Goal: Task Accomplishment & Management: Use online tool/utility

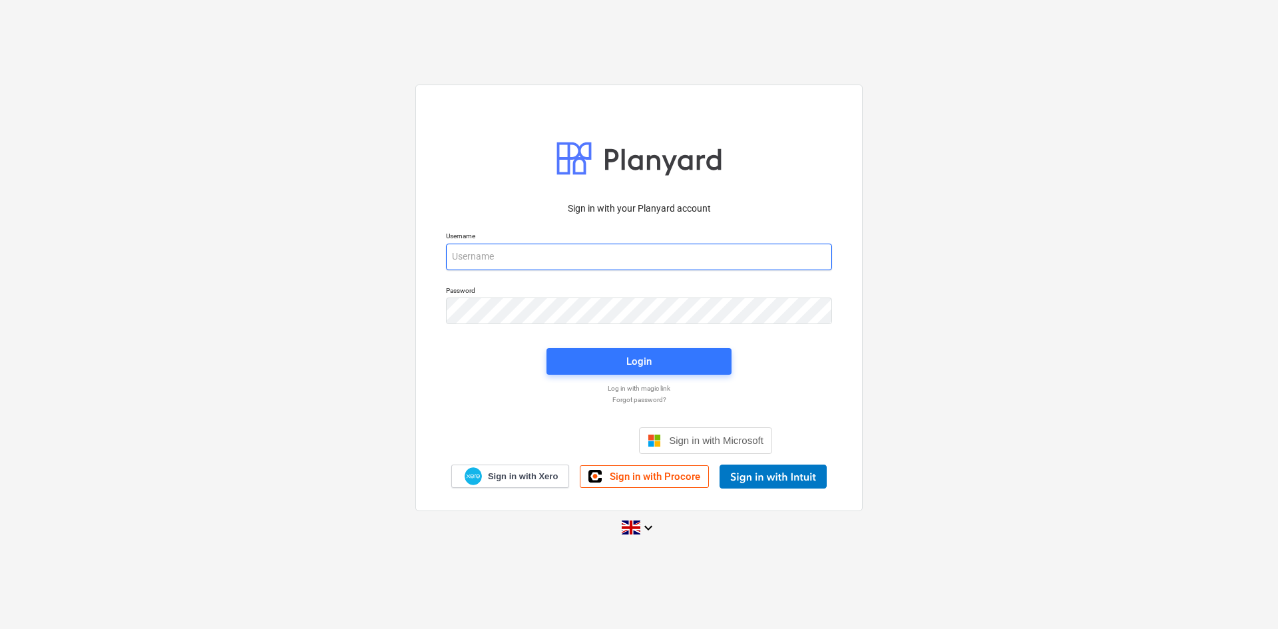
click at [573, 264] on input "email" at bounding box center [639, 257] width 386 height 27
type input "[PERSON_NAME][EMAIL_ADDRESS][PERSON_NAME][DOMAIN_NAME]"
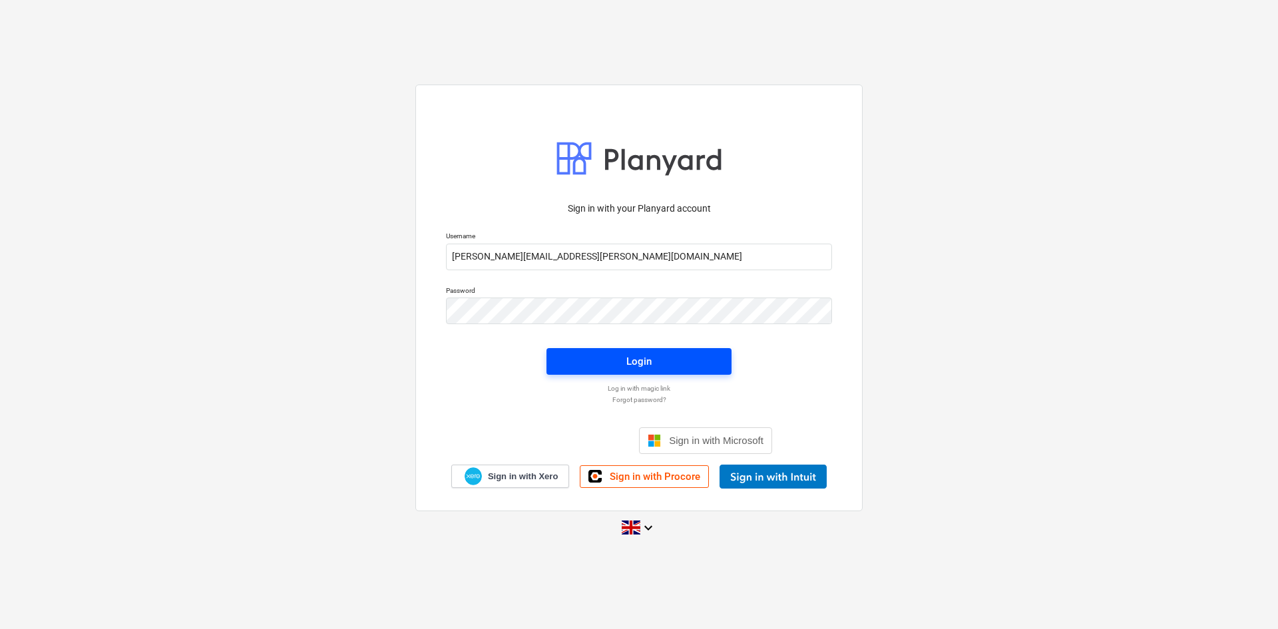
click at [663, 364] on span "Login" at bounding box center [638, 361] width 153 height 17
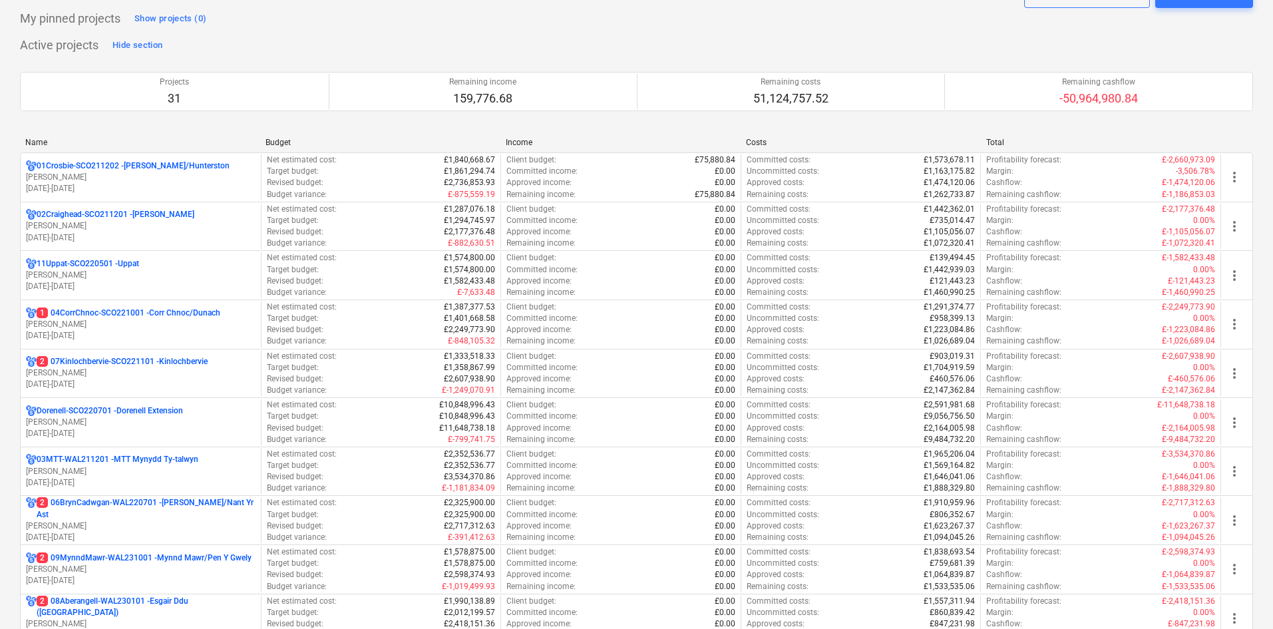
scroll to position [133, 0]
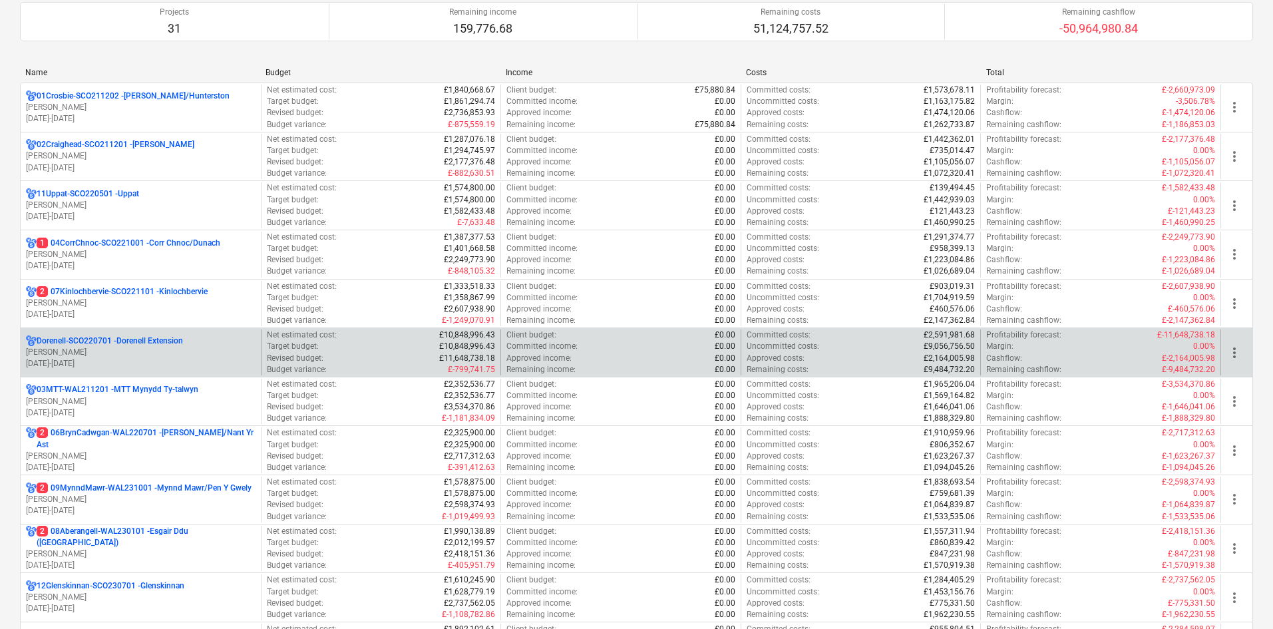
click at [118, 342] on p "Dorenell-SCO220701 - Dorenell Extension" at bounding box center [110, 340] width 146 height 11
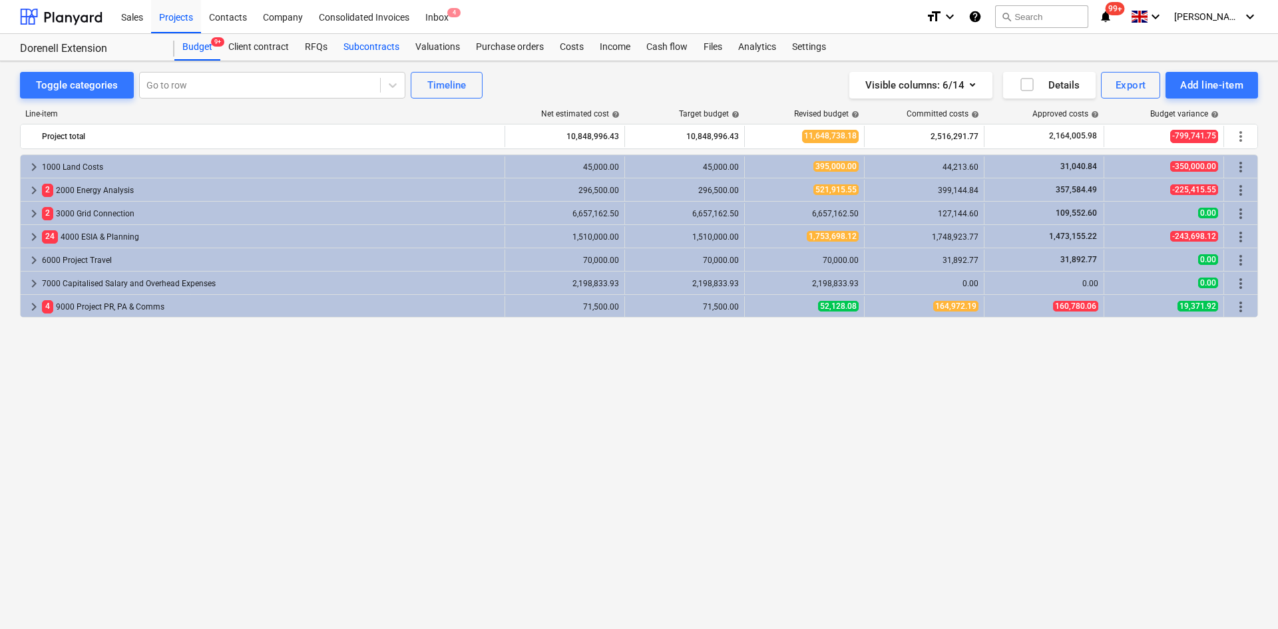
click at [389, 49] on div "Subcontracts" at bounding box center [371, 47] width 72 height 27
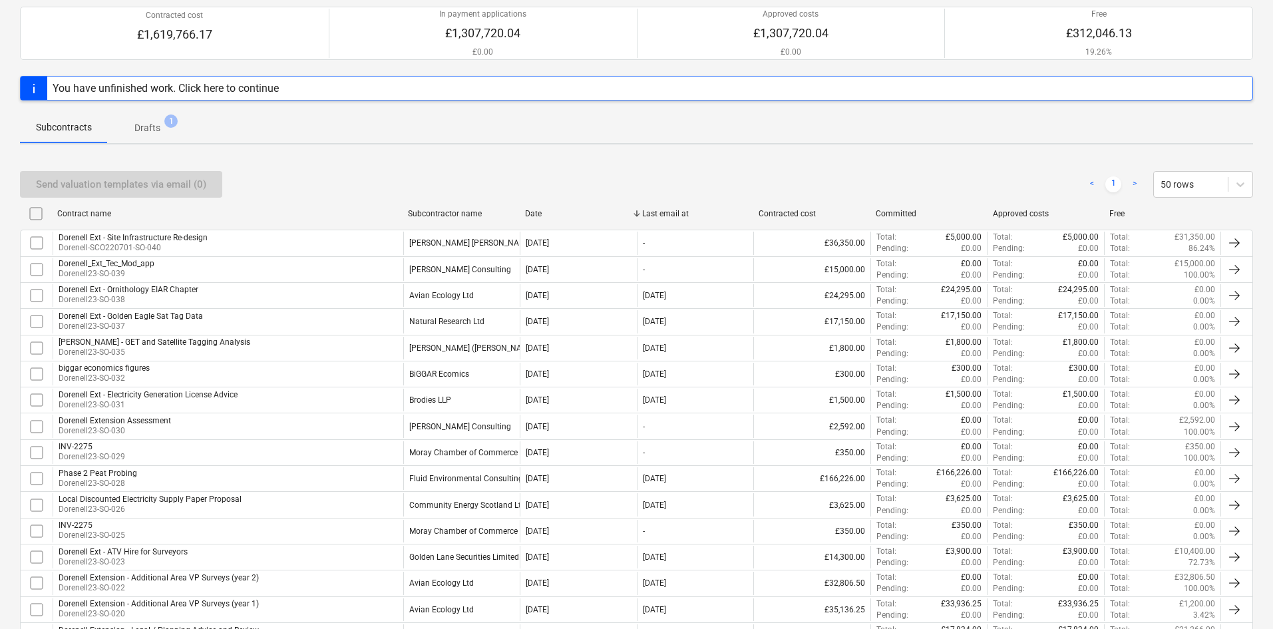
scroll to position [9, 0]
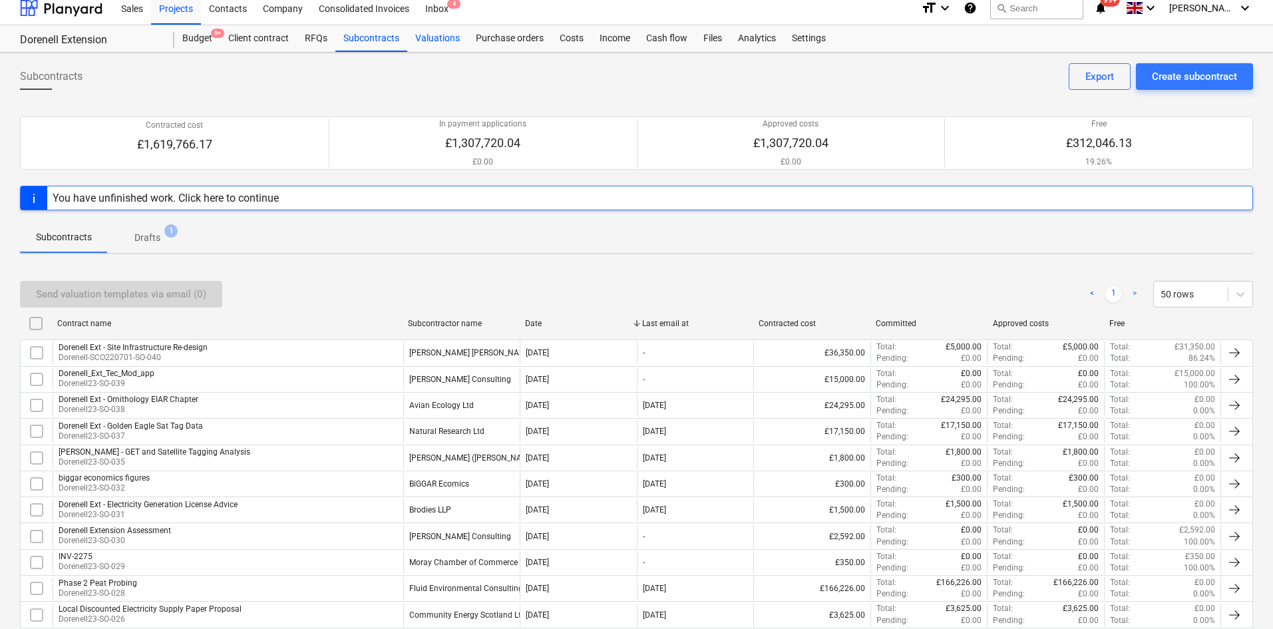
click at [449, 41] on div "Valuations" at bounding box center [437, 38] width 61 height 27
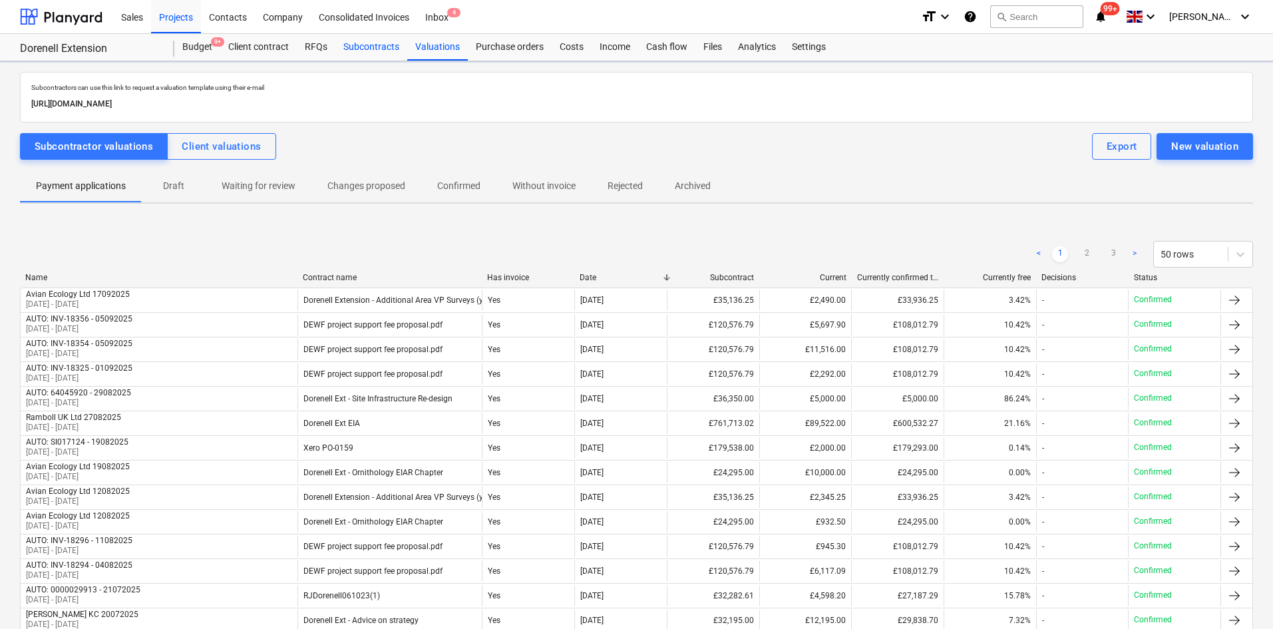
click at [349, 55] on div "Subcontracts" at bounding box center [371, 47] width 72 height 27
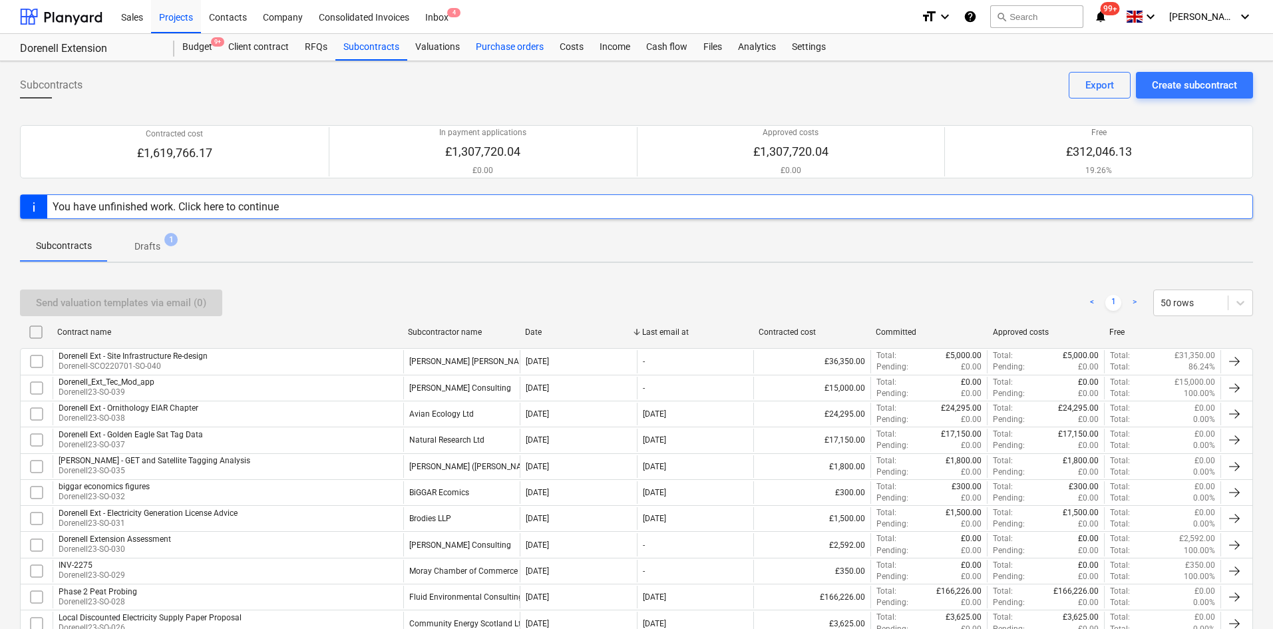
click at [522, 45] on div "Purchase orders" at bounding box center [510, 47] width 84 height 27
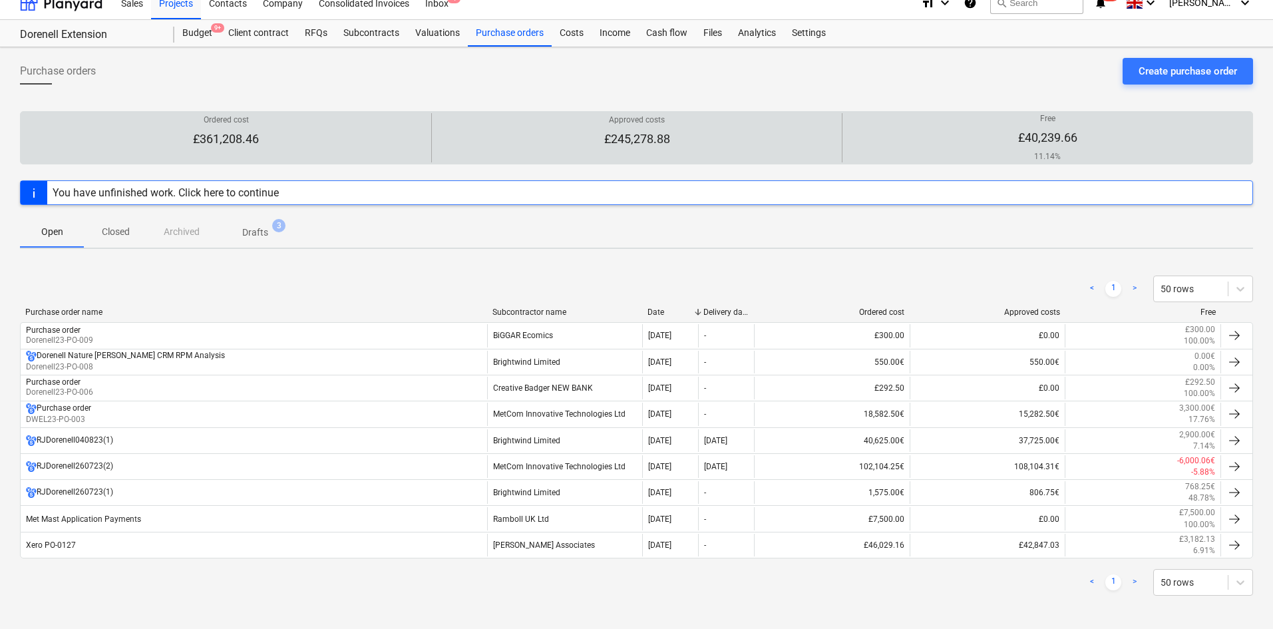
scroll to position [18, 0]
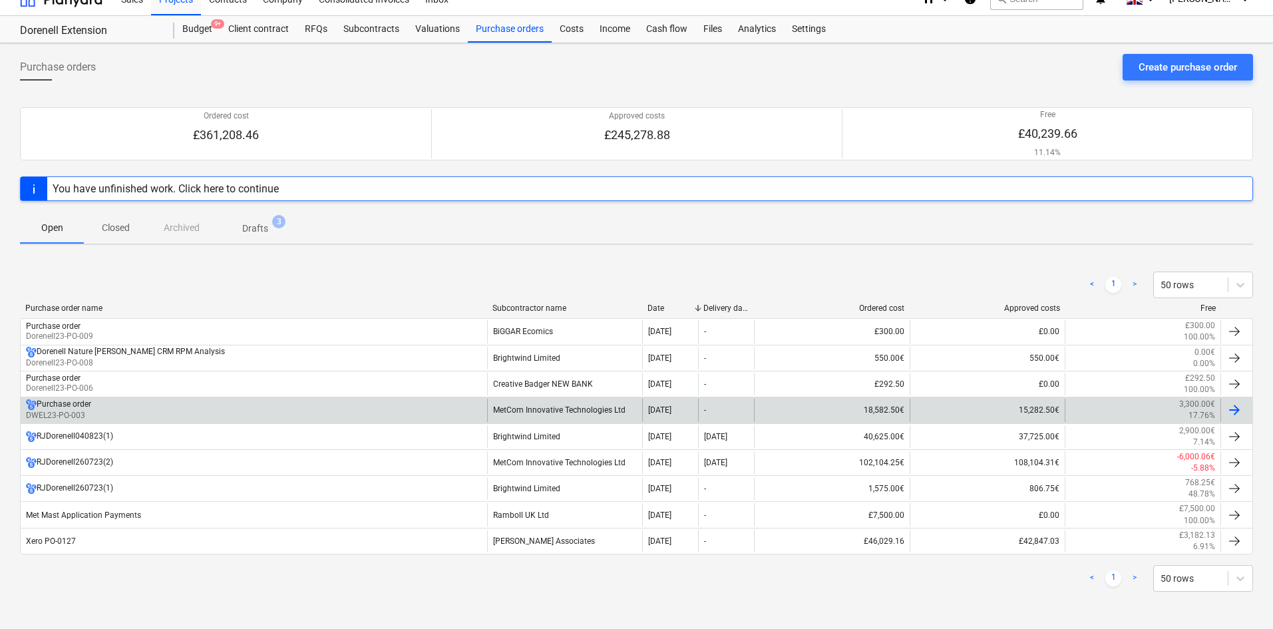
click at [355, 409] on div "Purchase order DWEL23-PO-003" at bounding box center [254, 410] width 466 height 23
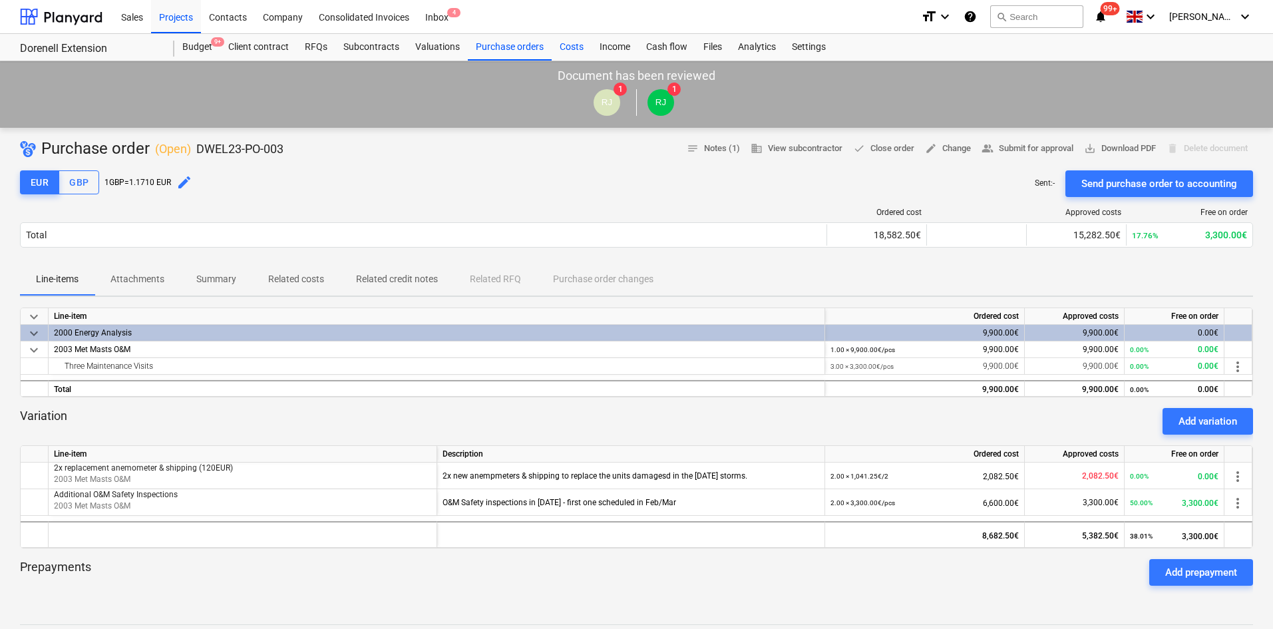
click at [568, 55] on div "Costs" at bounding box center [572, 47] width 40 height 27
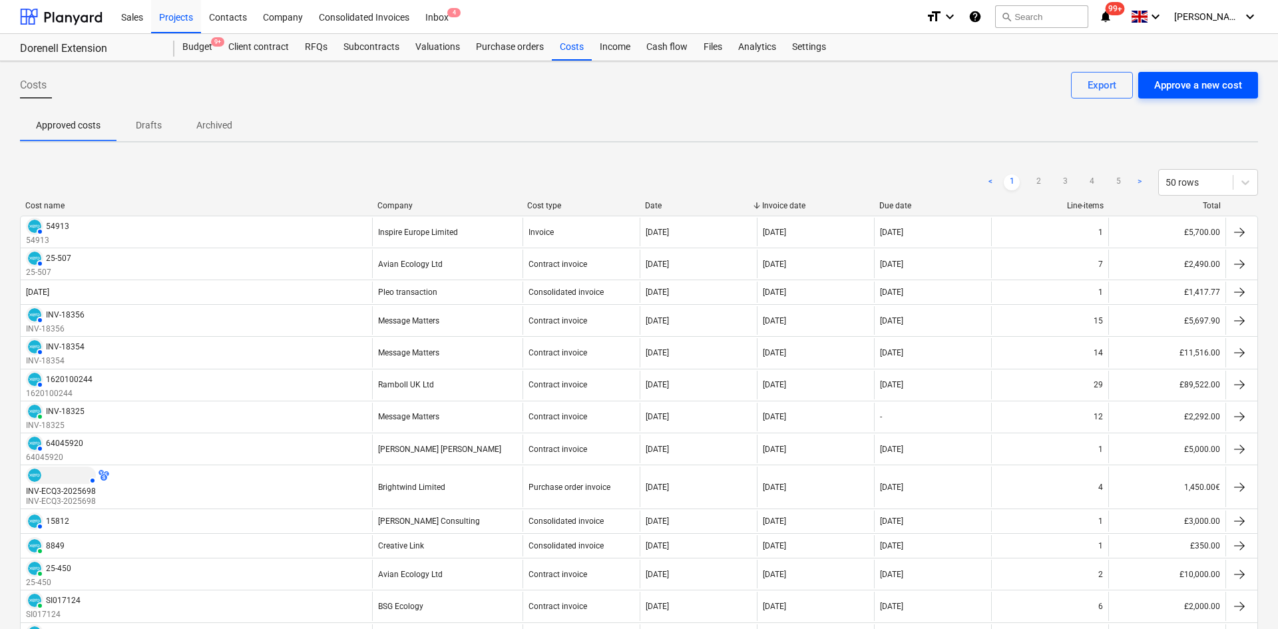
click at [1194, 90] on div "Approve a new cost" at bounding box center [1198, 85] width 88 height 17
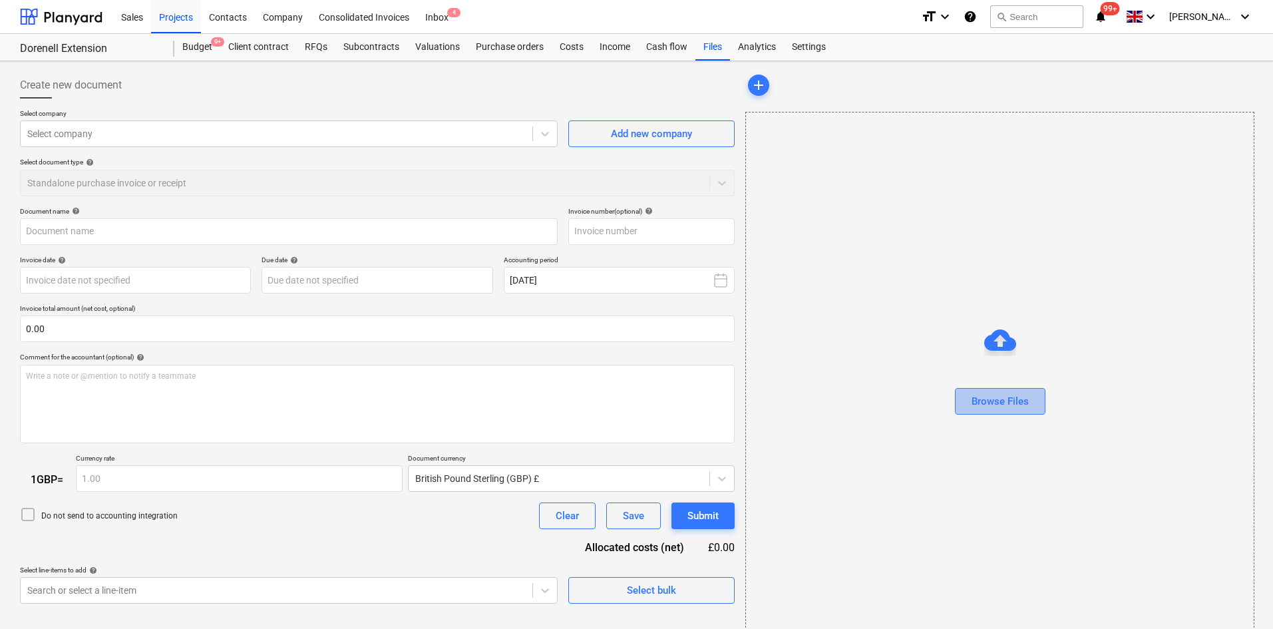
click at [969, 400] on button "Browse Files" at bounding box center [1000, 401] width 90 height 27
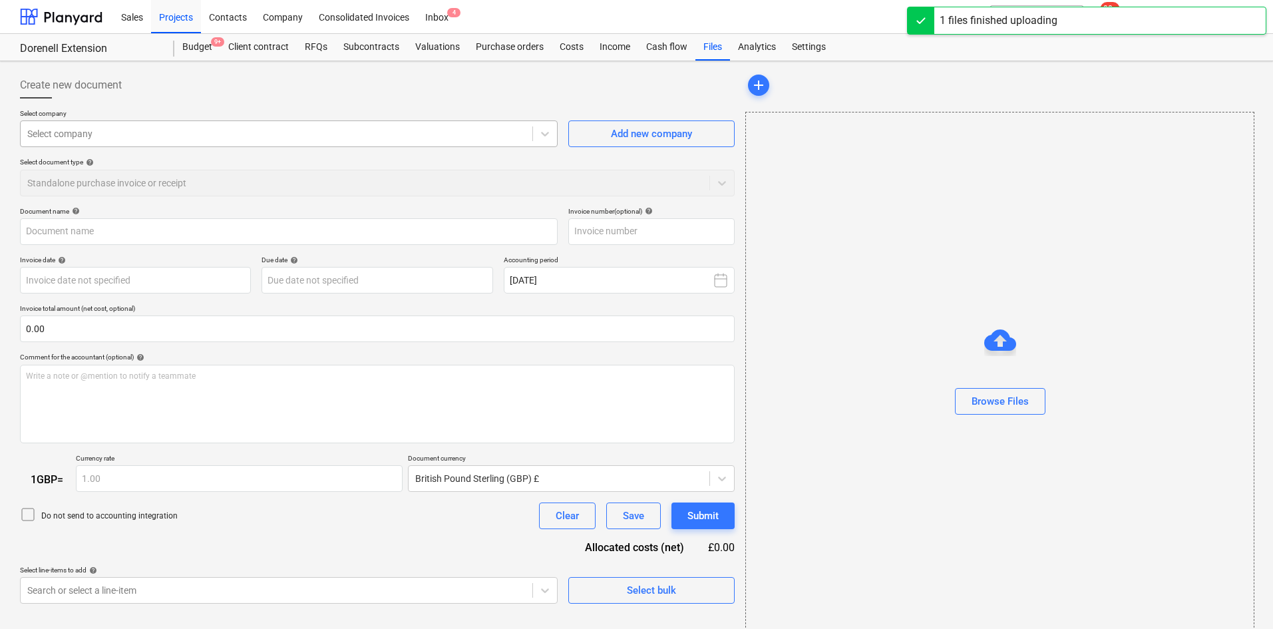
type input "Invoice_1506_from_MetCom_Innovative_Technologies_Limited.pdf"
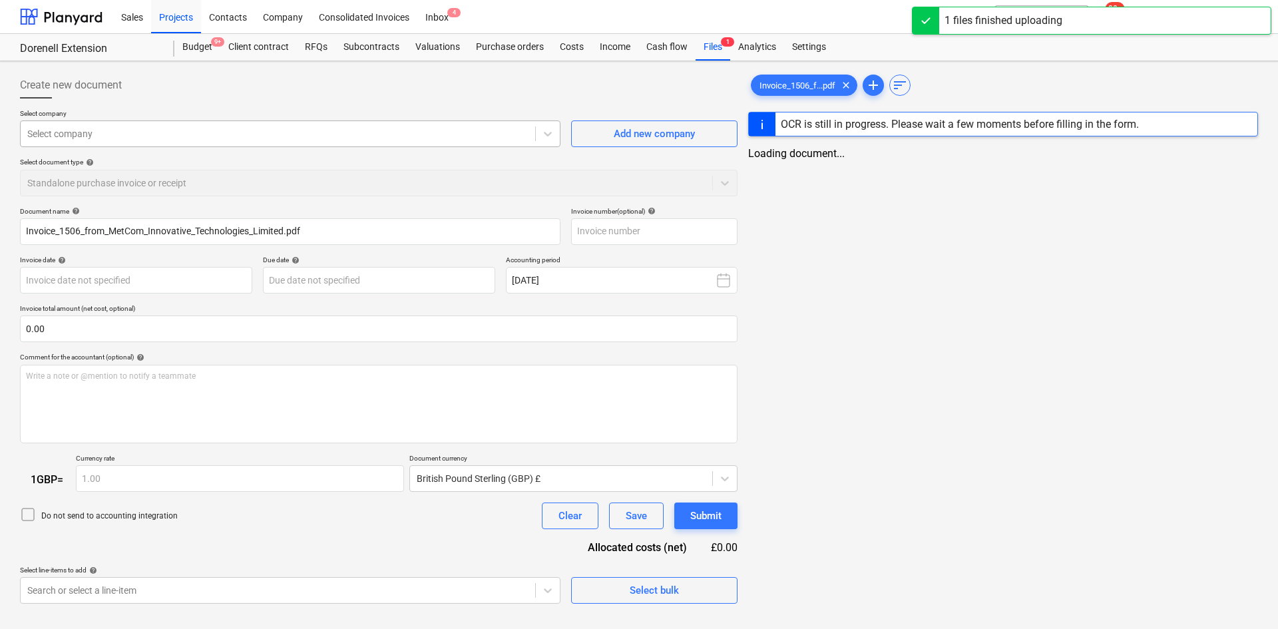
click at [117, 132] on div at bounding box center [277, 133] width 501 height 13
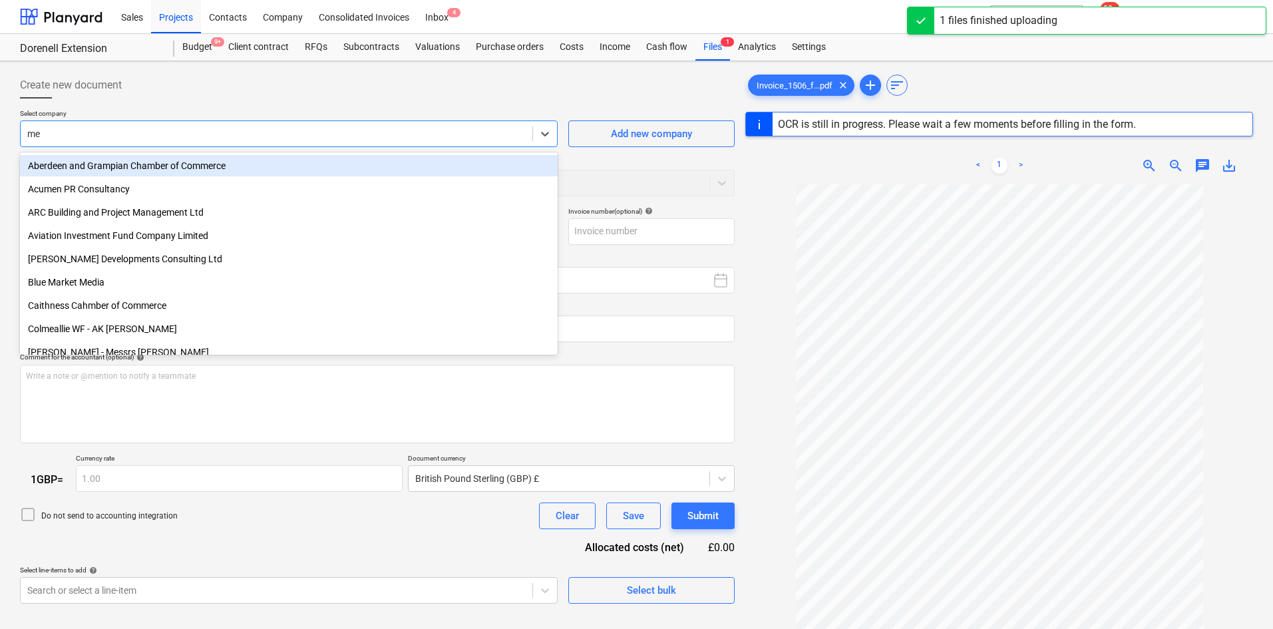
type input "met"
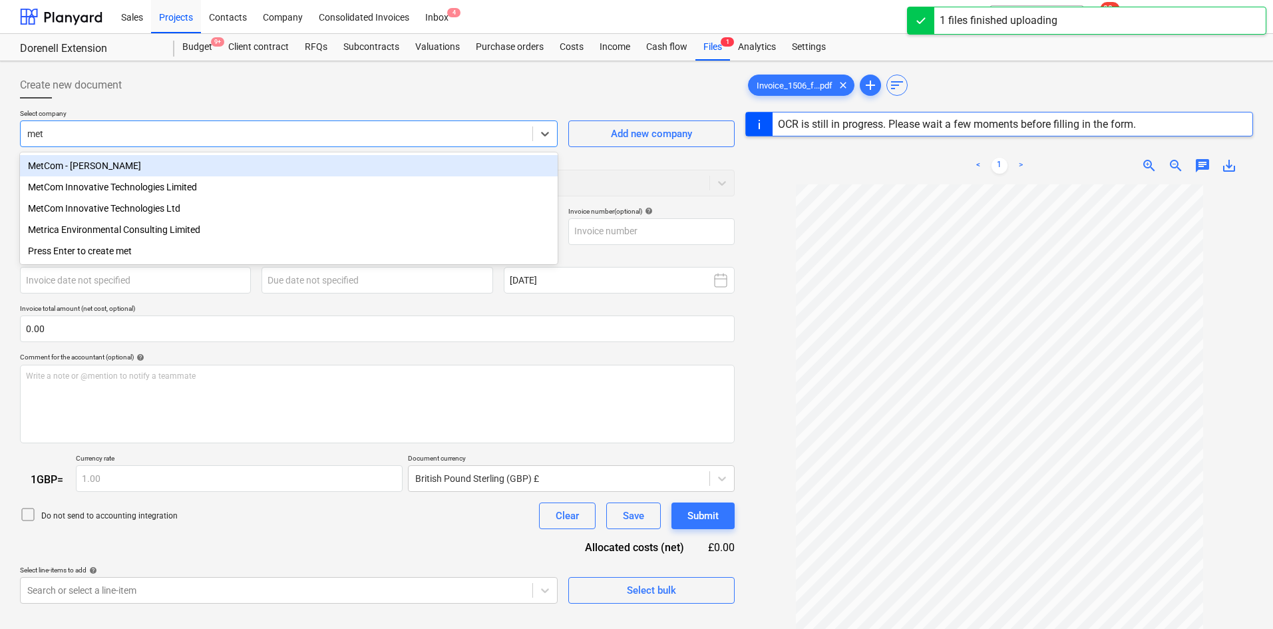
type input "1506"
type input "[DATE]"
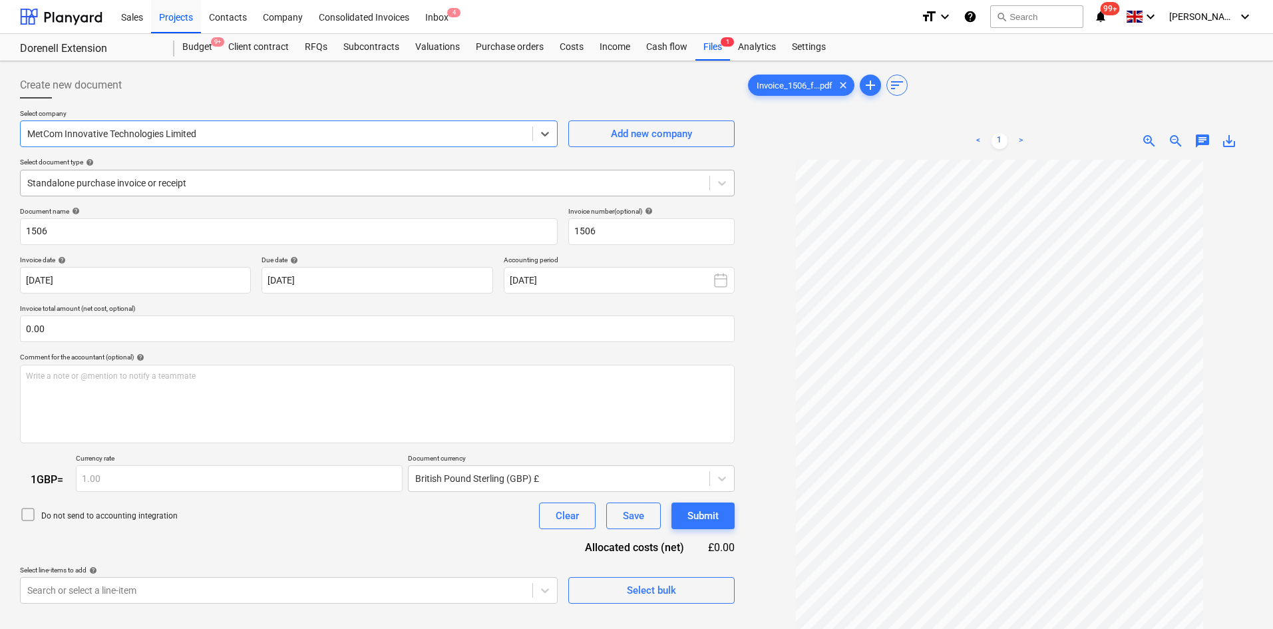
click at [148, 184] on div at bounding box center [364, 182] width 675 height 13
click at [152, 179] on div at bounding box center [364, 182] width 675 height 13
click at [148, 137] on div at bounding box center [276, 133] width 498 height 13
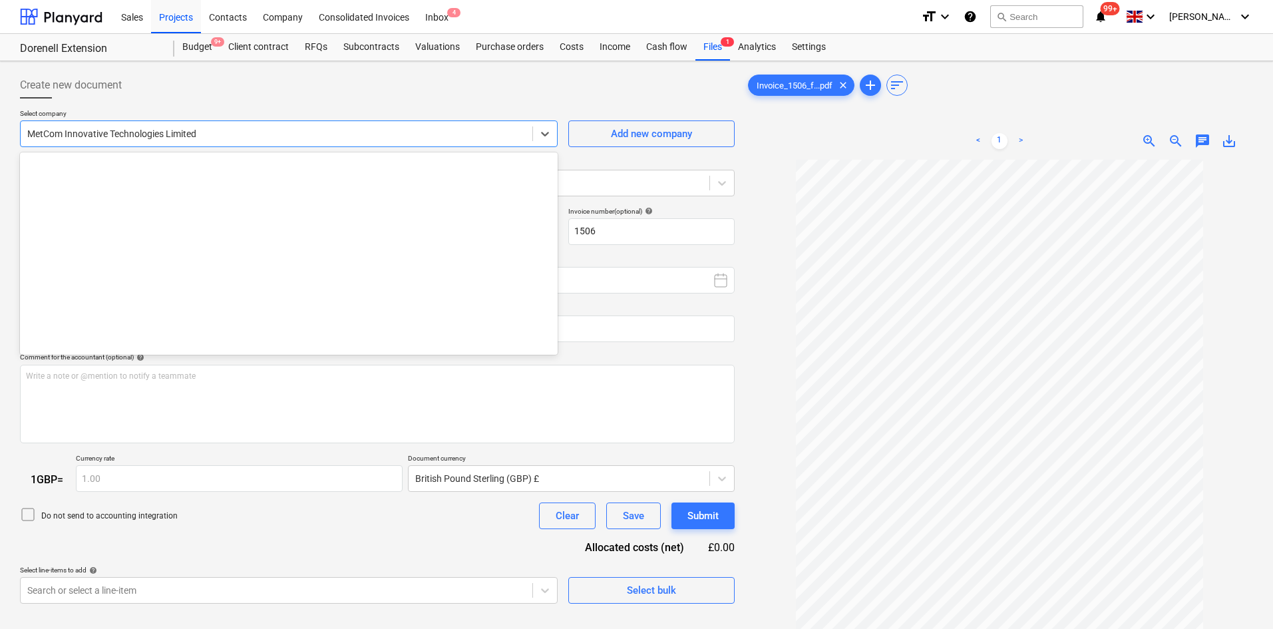
scroll to position [7313, 0]
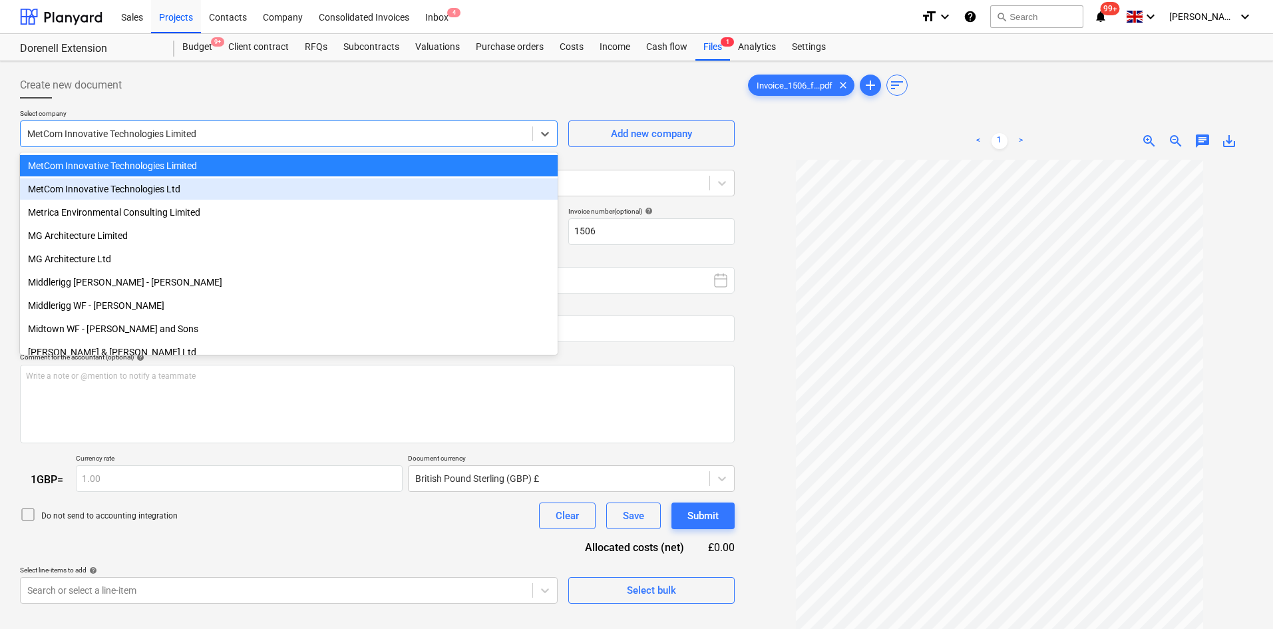
click at [156, 184] on div "MetCom Innovative Technologies Ltd" at bounding box center [289, 188] width 538 height 21
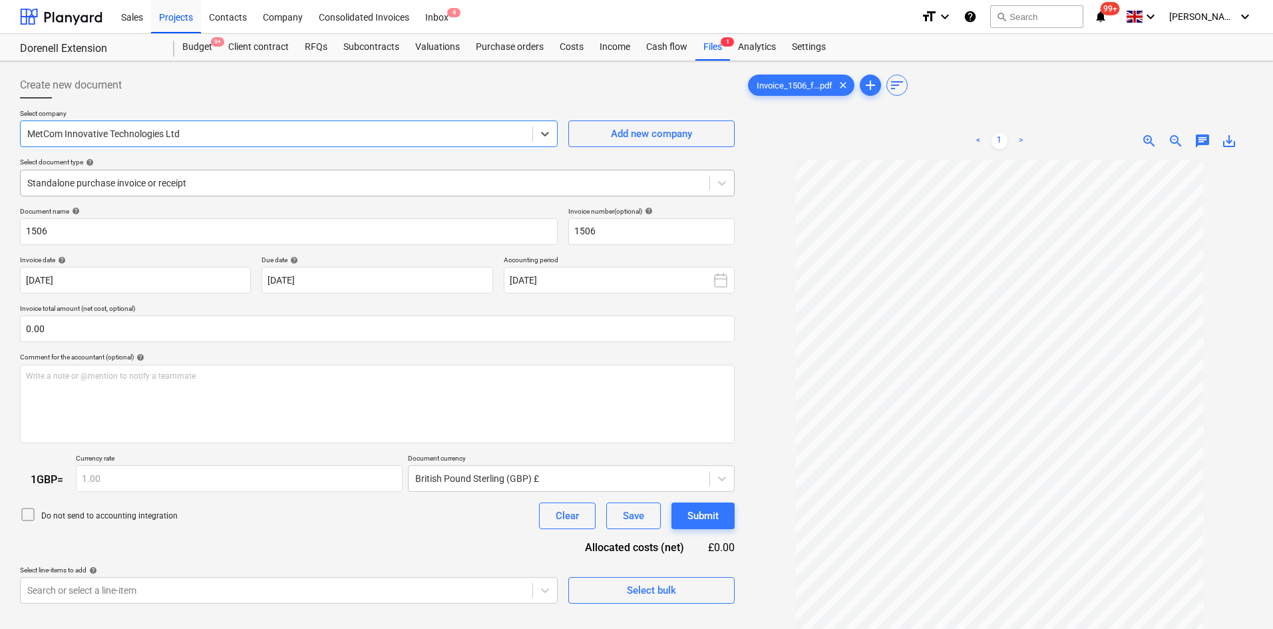
click at [151, 185] on div at bounding box center [364, 182] width 675 height 13
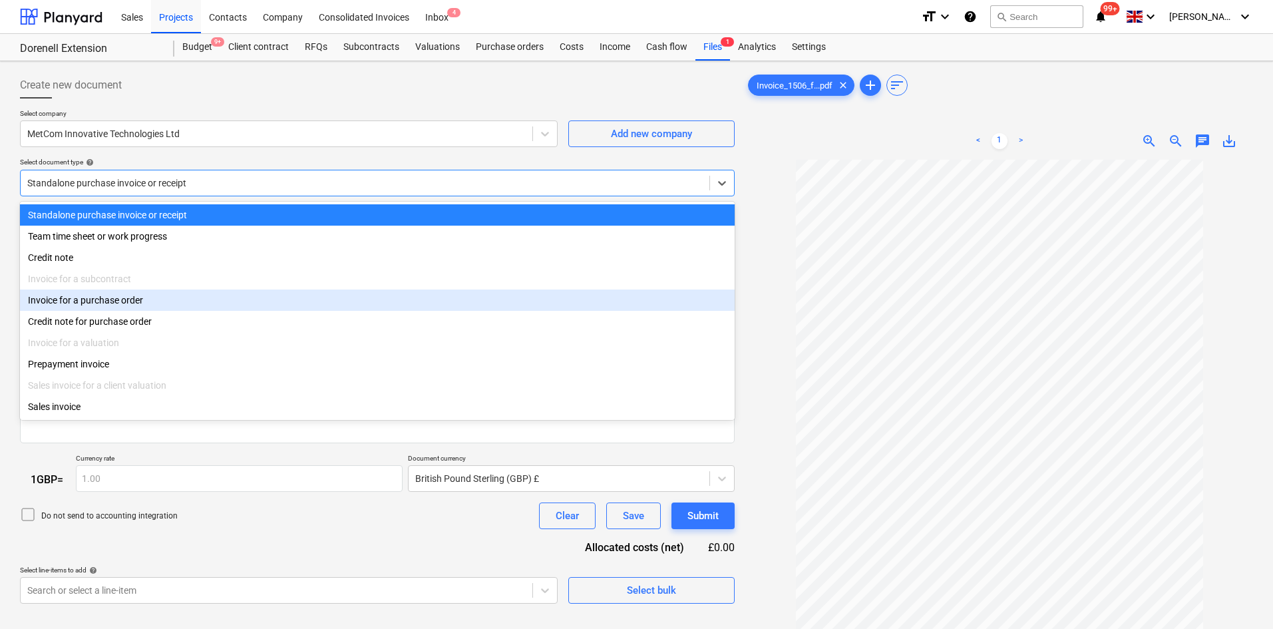
click at [157, 309] on div "Invoice for a purchase order" at bounding box center [377, 299] width 715 height 21
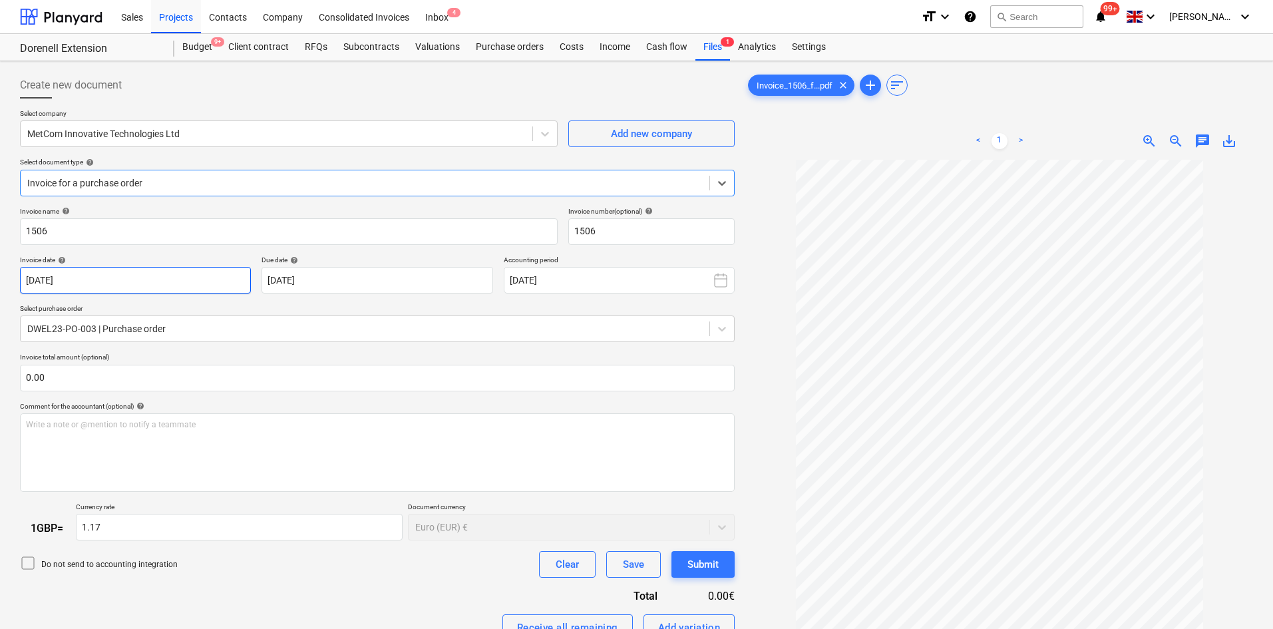
type input "1.14"
drag, startPoint x: 202, startPoint y: 230, endPoint x: 0, endPoint y: 229, distance: 201.6
click at [0, 229] on div "Create new document Select company MetCom Innovative Technologies Ltd Add new c…" at bounding box center [636, 445] width 1273 height 768
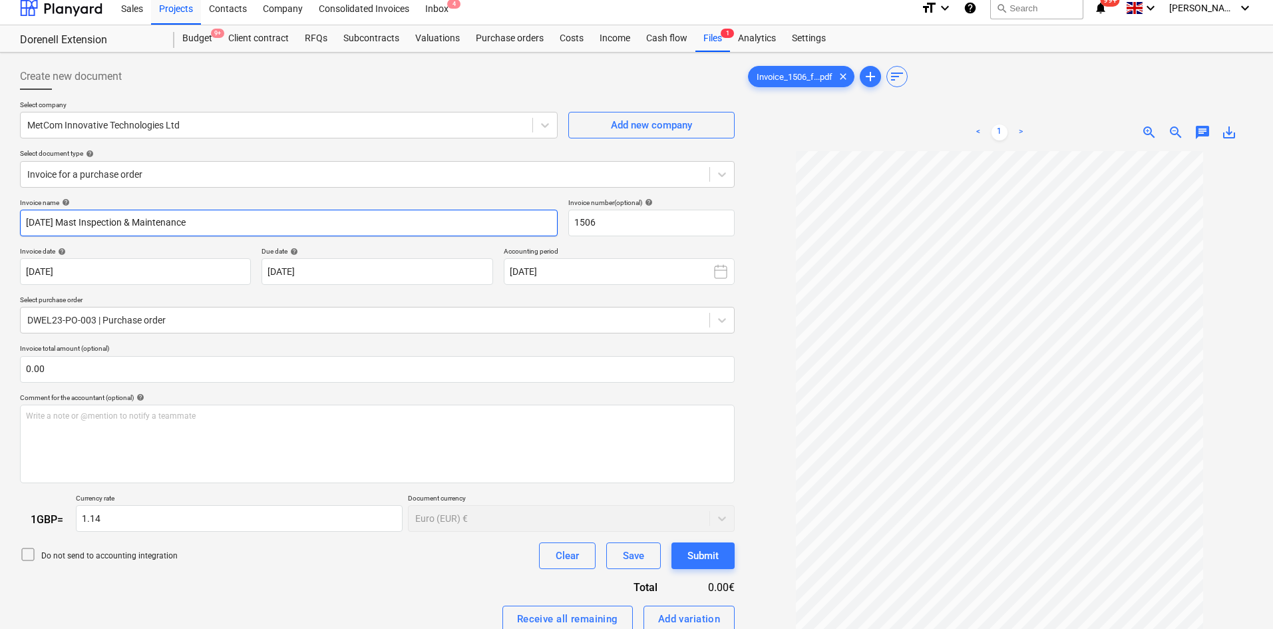
scroll to position [67, 0]
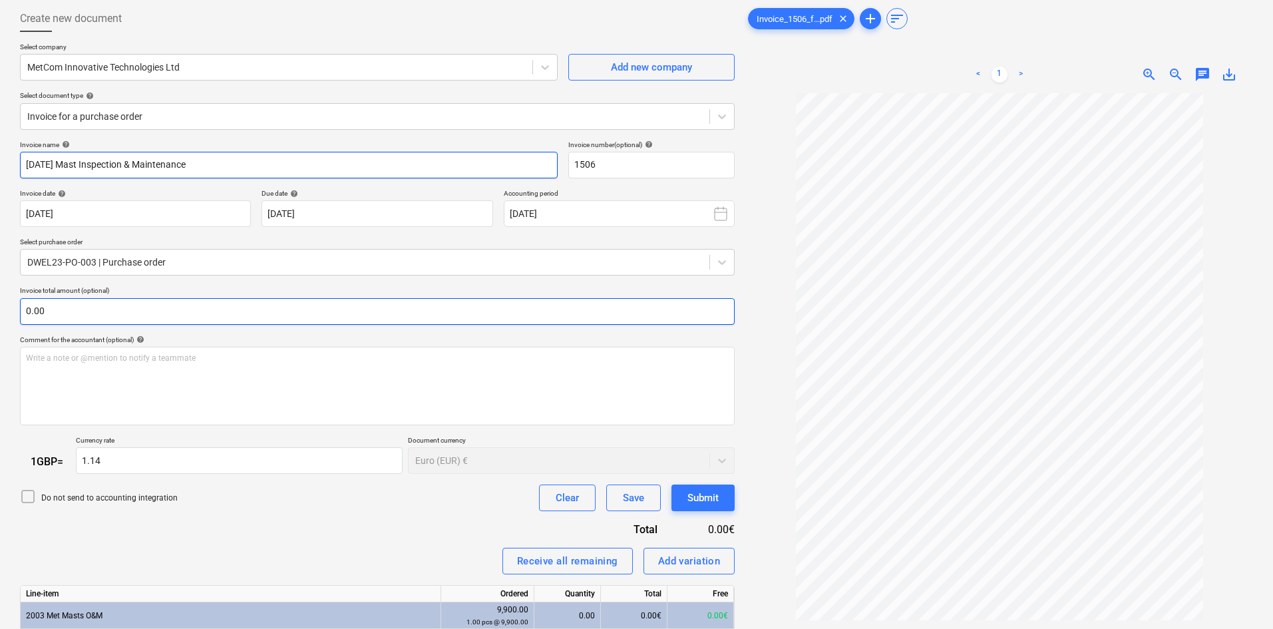
type input "[DATE] Mast Inspection & Maintenance"
click at [59, 309] on input "text" at bounding box center [377, 311] width 715 height 27
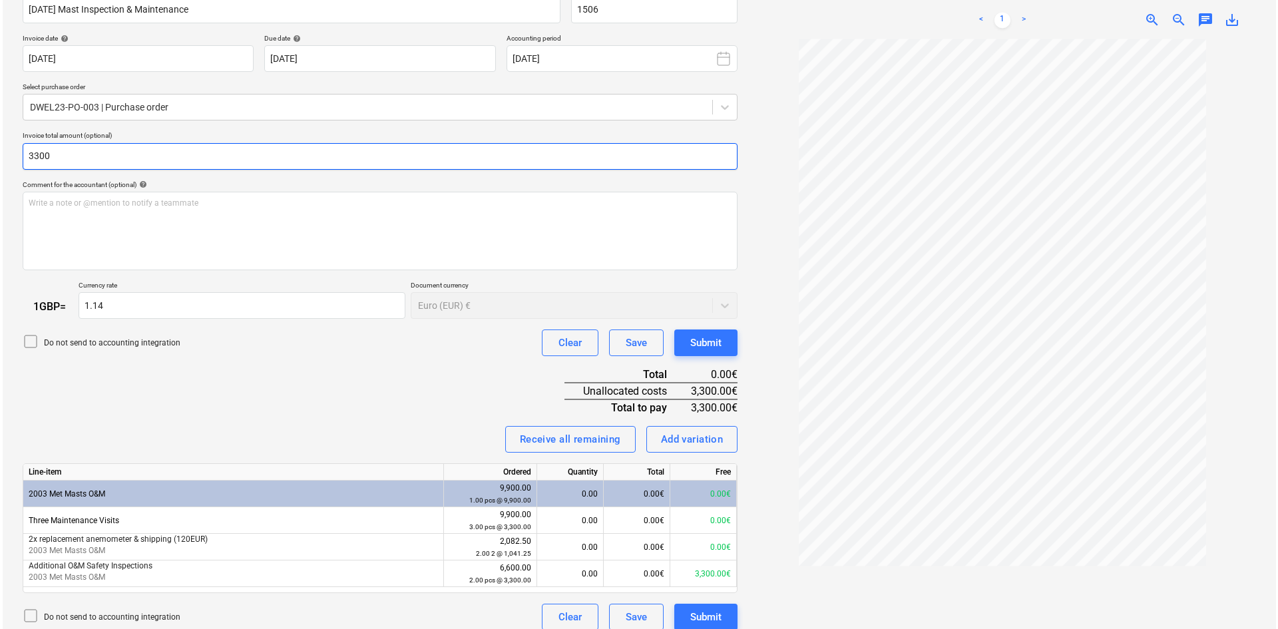
scroll to position [234, 0]
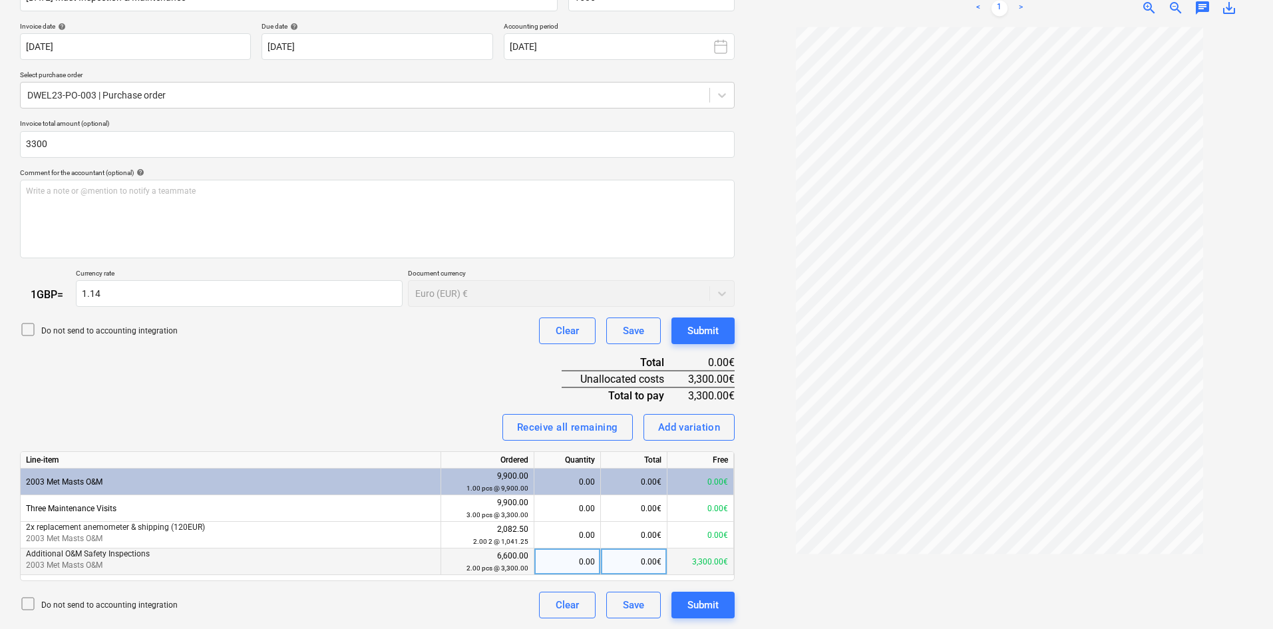
type input "3,300.00"
click at [579, 560] on div "0.00" at bounding box center [567, 561] width 55 height 27
click at [415, 419] on div "Receive all remaining Add variation" at bounding box center [377, 427] width 715 height 27
click at [705, 602] on div "Submit" at bounding box center [702, 604] width 31 height 17
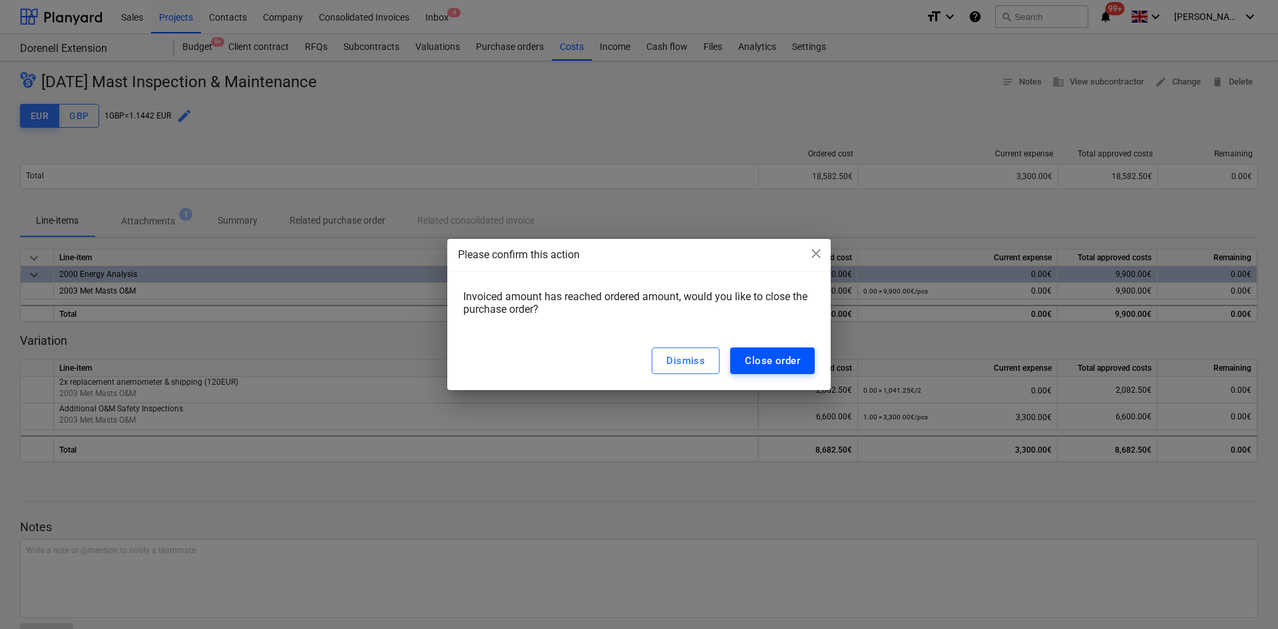
click at [753, 359] on div "Close order" at bounding box center [772, 360] width 55 height 17
